Goal: Navigation & Orientation: Find specific page/section

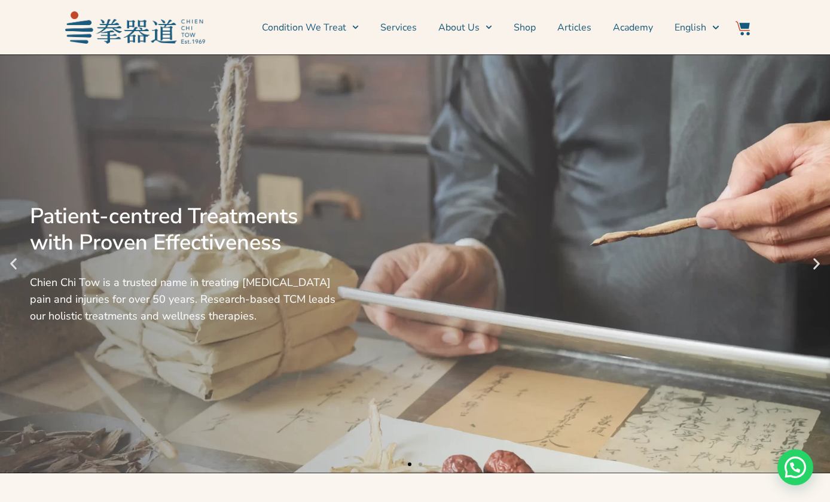
click at [396, 33] on link "Services" at bounding box center [398, 28] width 36 height 30
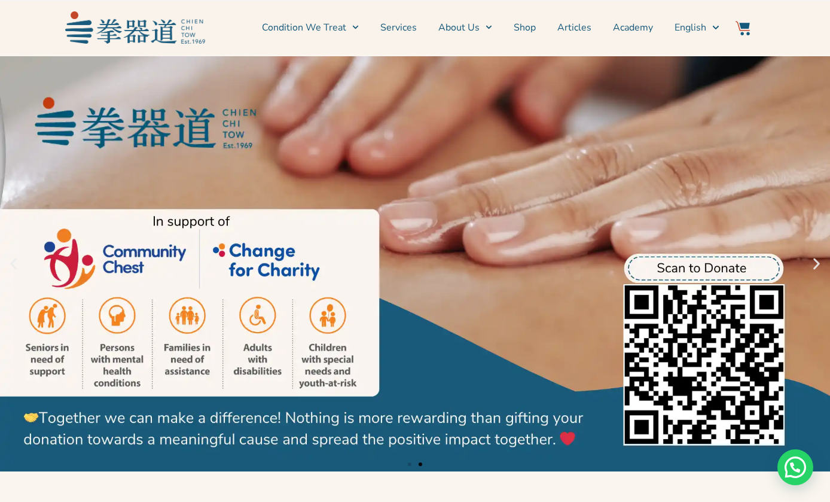
click at [325, 32] on link "Condition We Treat" at bounding box center [310, 28] width 97 height 30
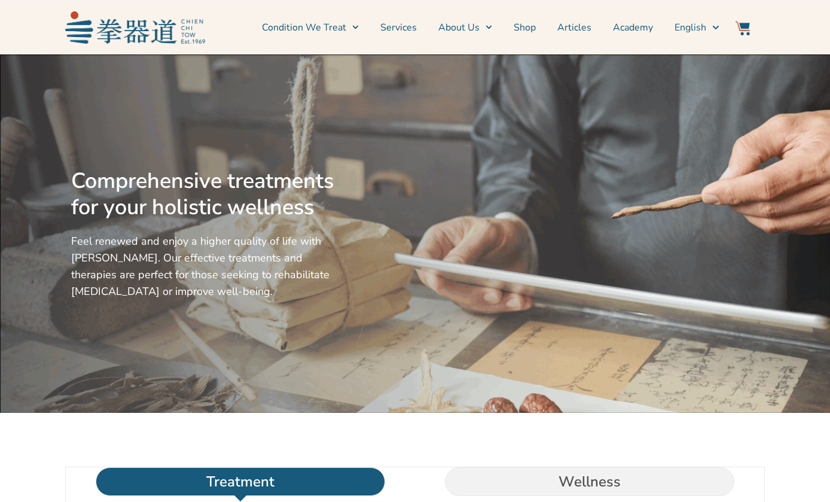
click at [483, 36] on span "Menu" at bounding box center [485, 27] width 13 height 19
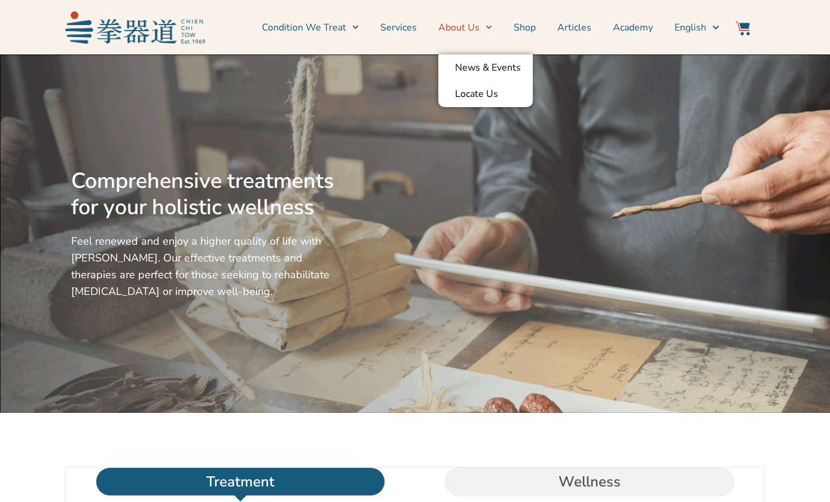
click at [485, 85] on link "Locate Us" at bounding box center [485, 94] width 94 height 26
